Goal: Task Accomplishment & Management: Use online tool/utility

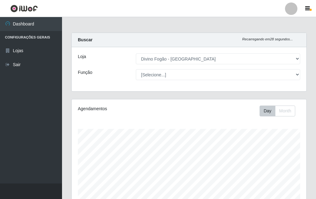
select select "499"
click at [307, 11] on icon "button" at bounding box center [307, 9] width 5 height 6
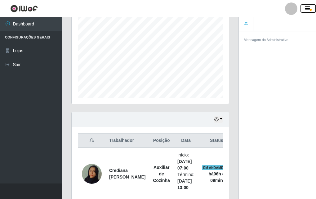
scroll to position [217, 0]
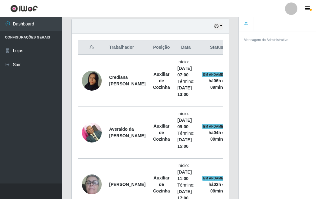
click at [43, 135] on ul "Dashboard Configurações Gerais Lojas Sair" at bounding box center [31, 100] width 62 height 166
click at [45, 135] on ul "Dashboard Configurações Gerais Lojas Sair" at bounding box center [31, 100] width 62 height 166
click at [250, 5] on header "Perfil Alterar Senha Sair" at bounding box center [158, 8] width 316 height 17
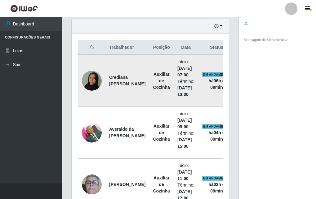
click at [198, 78] on td "EM ANDAMENTO há 06 h e 09 min" at bounding box center [216, 81] width 37 height 52
click at [216, 64] on td "EM ANDAMENTO há 06 h e 09 min" at bounding box center [216, 81] width 37 height 52
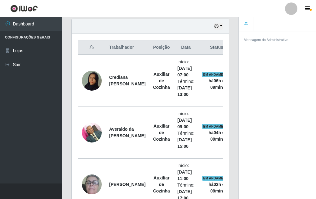
click at [205, 33] on div "Hoje 1 dia 3 dias 1 Semana Não encerrados" at bounding box center [150, 26] width 157 height 15
click at [303, 10] on button "button" at bounding box center [307, 8] width 15 height 9
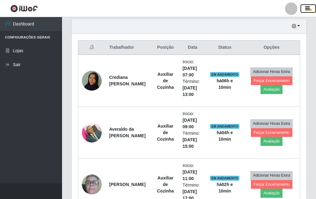
scroll to position [129, 234]
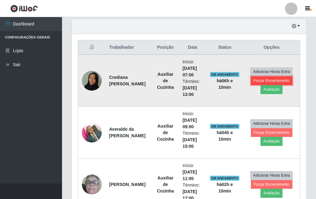
click at [275, 81] on button "Forçar Encerramento" at bounding box center [272, 80] width 42 height 9
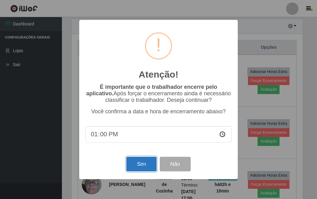
click at [145, 166] on button "Sim" at bounding box center [141, 163] width 30 height 15
